Goal: Navigation & Orientation: Find specific page/section

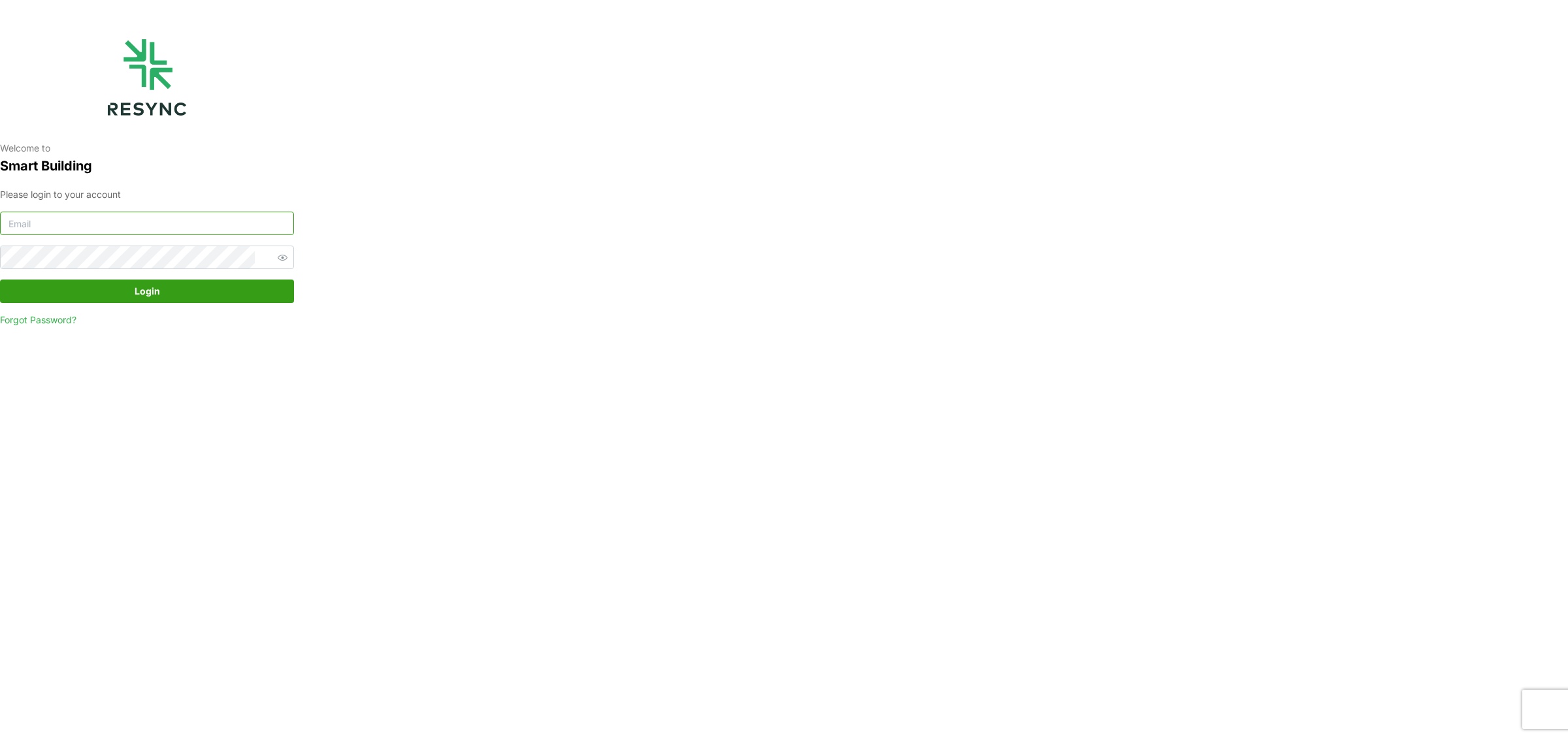
click at [46, 216] on input at bounding box center [147, 223] width 294 height 23
type input "b"
type input "kevin.wijaya@bsigroup.id"
click at [0, 280] on button "Login" at bounding box center [147, 291] width 294 height 23
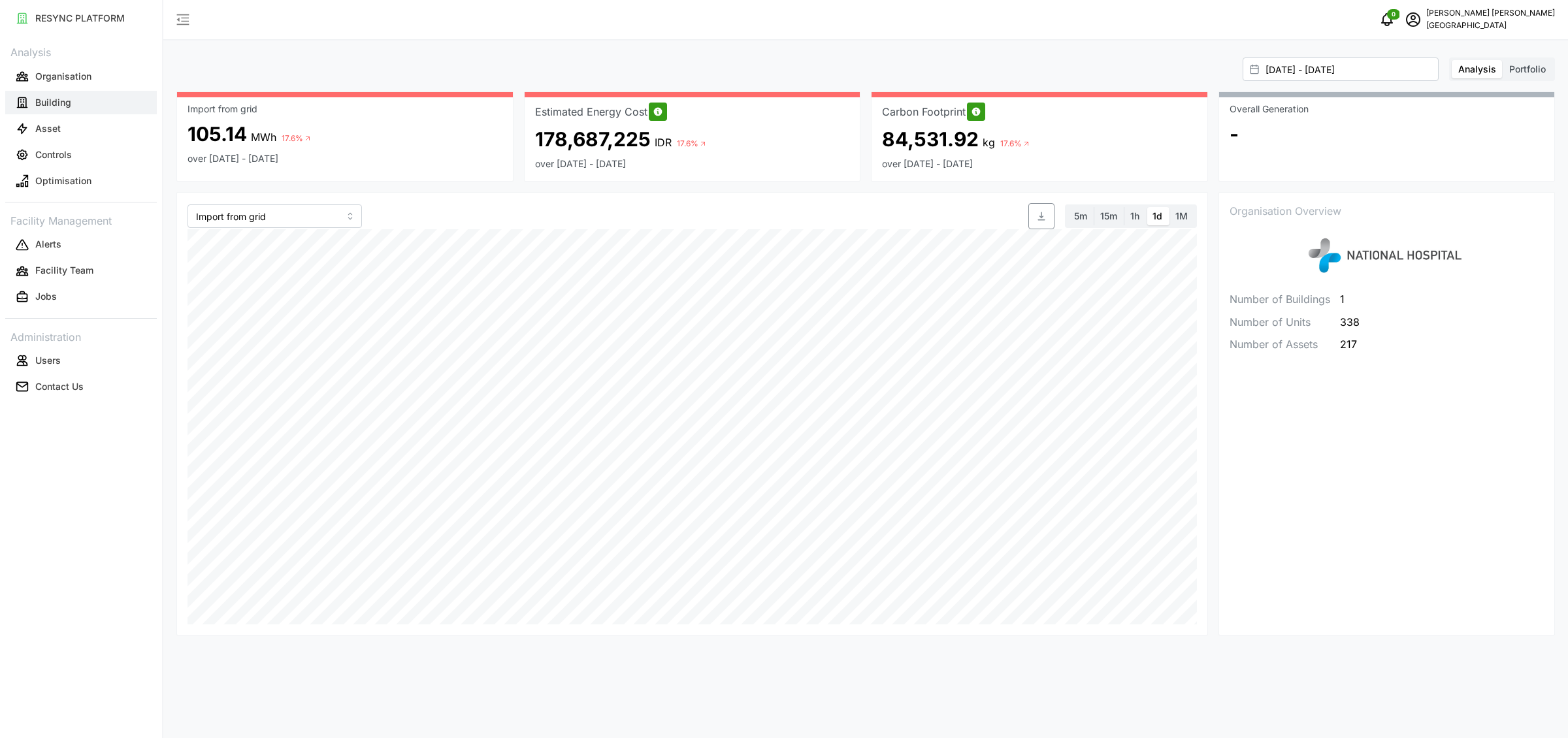
click at [39, 107] on p "Building" at bounding box center [54, 102] width 36 height 13
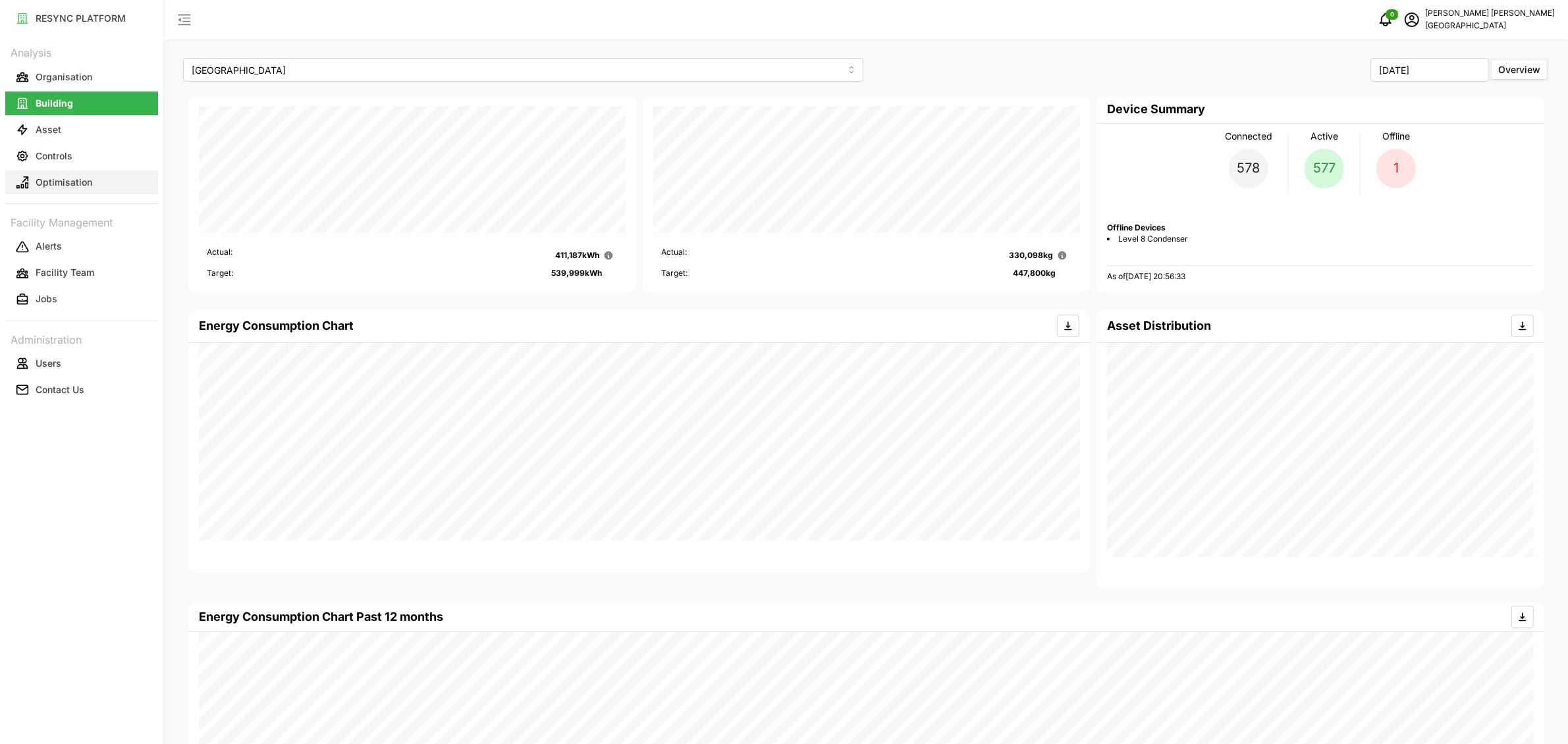
click at [55, 181] on p "Optimisation" at bounding box center [64, 182] width 57 height 13
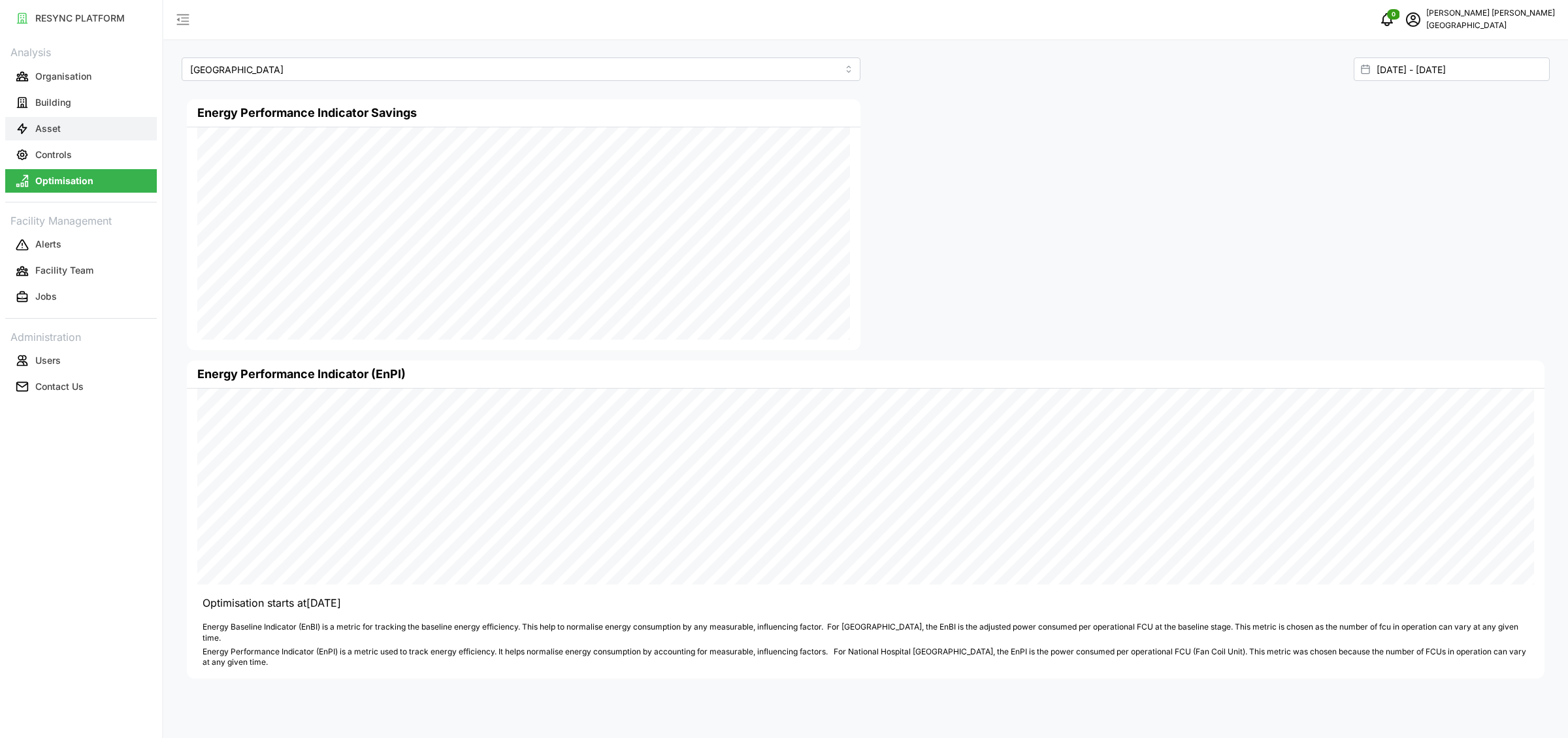
click at [46, 130] on p "Asset" at bounding box center [48, 128] width 25 height 13
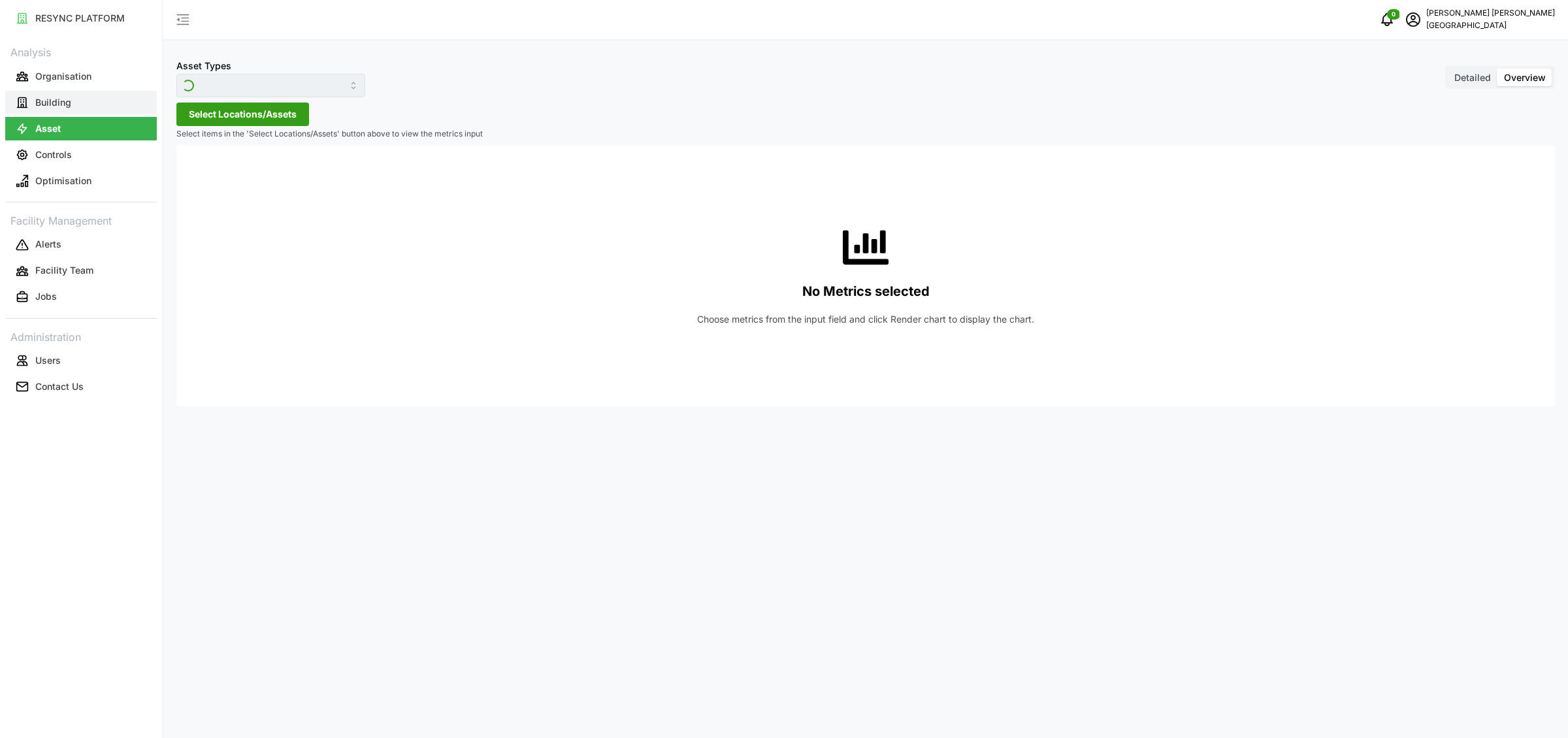
click at [53, 105] on p "Building" at bounding box center [54, 102] width 36 height 13
